Goal: Navigation & Orientation: Find specific page/section

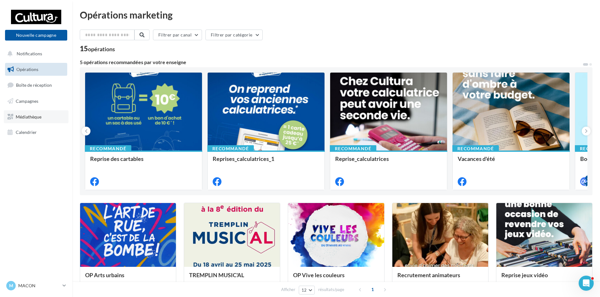
click at [29, 113] on link "Médiathèque" at bounding box center [36, 116] width 65 height 13
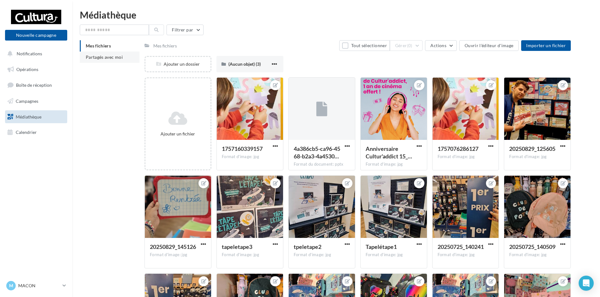
click at [111, 56] on span "Partagés avec moi" at bounding box center [104, 56] width 37 height 5
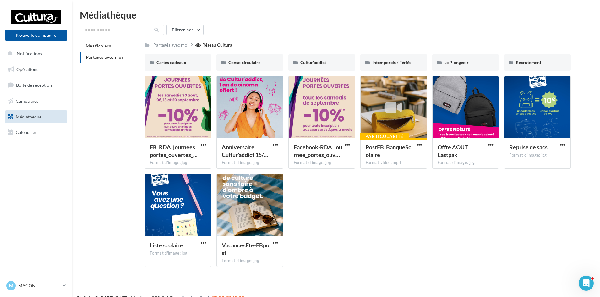
click at [115, 56] on span "Partagés avec moi" at bounding box center [104, 56] width 37 height 5
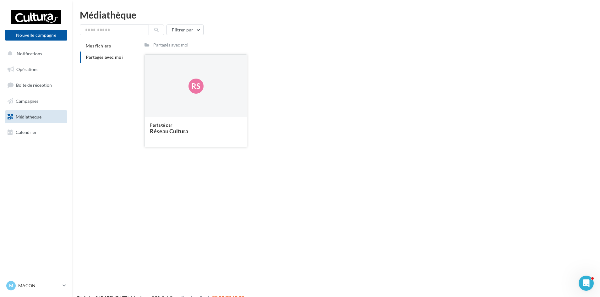
click at [206, 92] on div "Rs" at bounding box center [196, 86] width 102 height 63
